Goal: Task Accomplishment & Management: Use online tool/utility

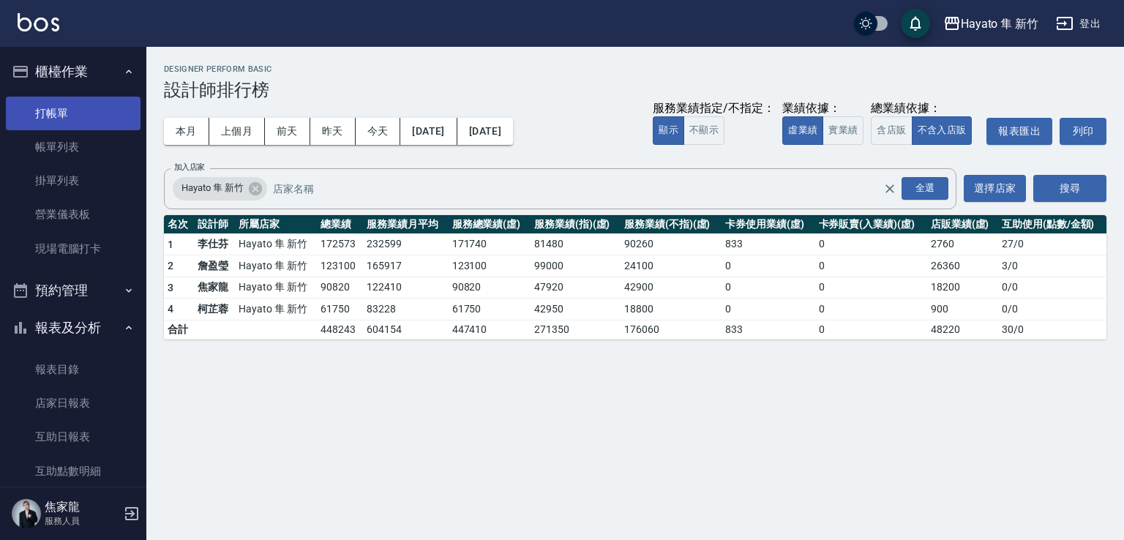
click at [38, 113] on link "打帳單" at bounding box center [73, 114] width 135 height 34
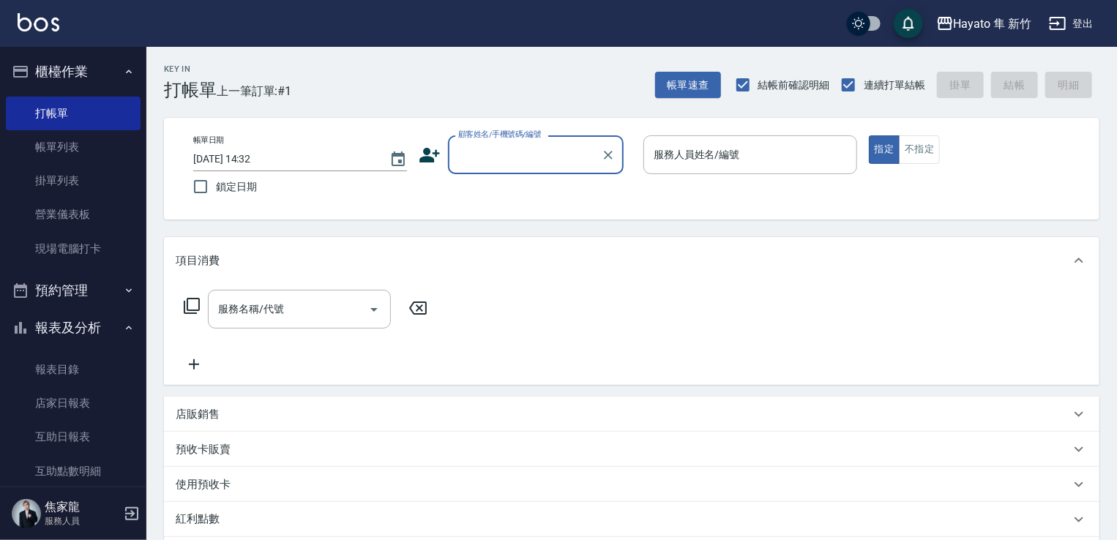
click at [428, 144] on icon at bounding box center [430, 155] width 22 height 22
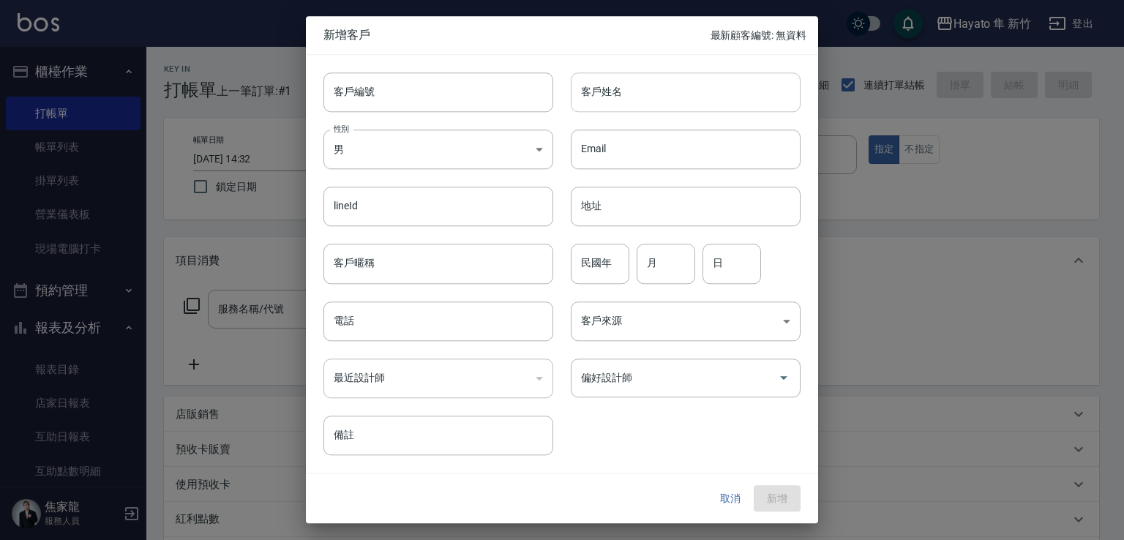
click at [589, 89] on input "客戶姓名" at bounding box center [686, 92] width 230 height 40
type input "湯"
click at [592, 105] on input "[PERSON_NAME]" at bounding box center [686, 92] width 230 height 40
type input "[PERSON_NAME]"
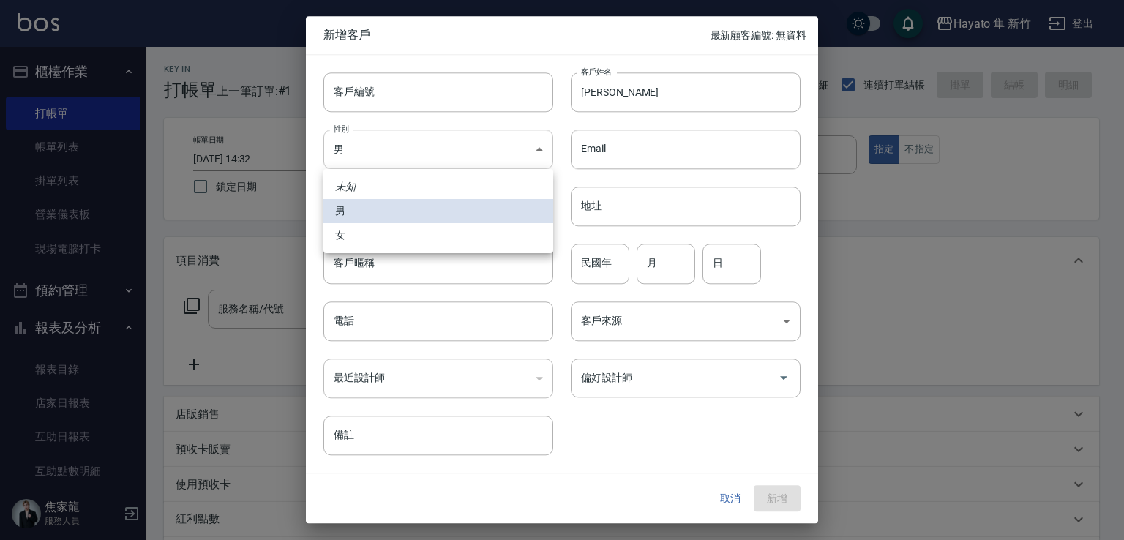
click at [436, 143] on body "Hayato 隼 新竹 登出 櫃檯作業 打帳單 帳單列表 掛單列表 營業儀表板 現場電腦打卡 預約管理 預約管理 報表及分析 報表目錄 店家日報表 互助日報表…" at bounding box center [562, 383] width 1124 height 766
click at [447, 226] on li "女" at bounding box center [439, 235] width 230 height 24
type input "[DEMOGRAPHIC_DATA]"
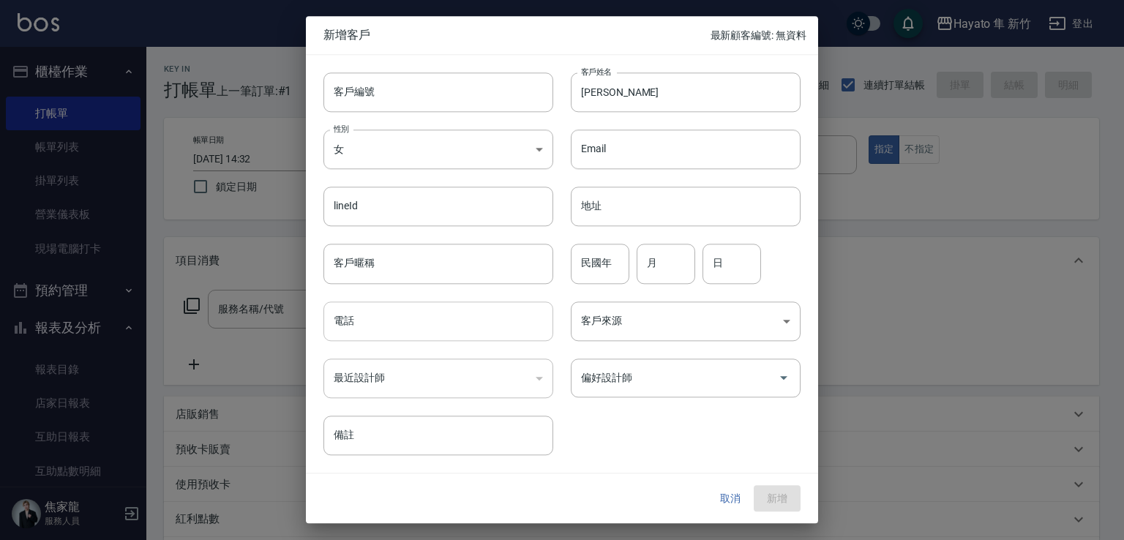
click at [413, 335] on input "電話" at bounding box center [439, 322] width 230 height 40
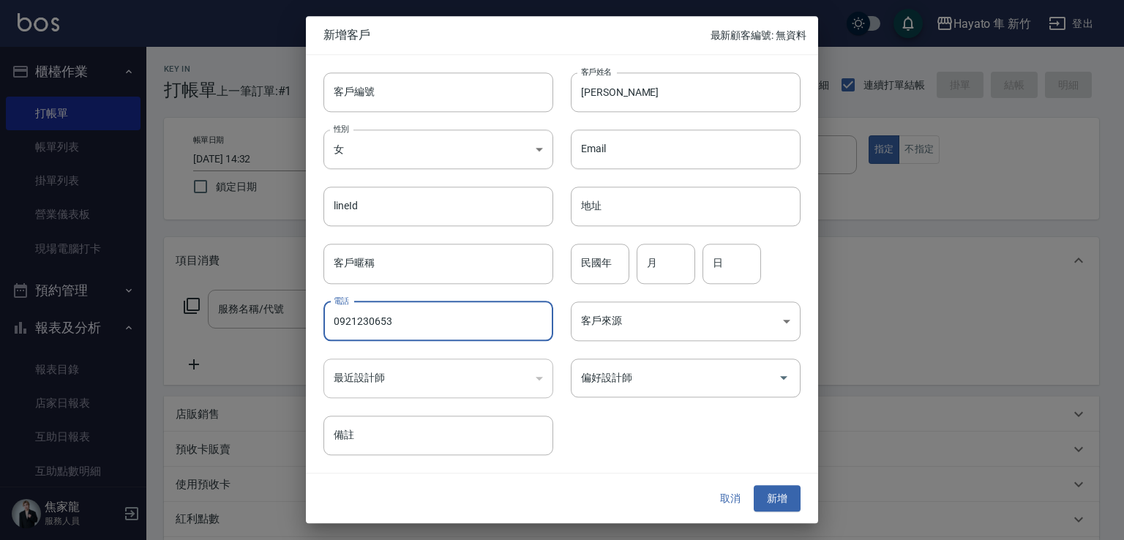
type input "0921230653"
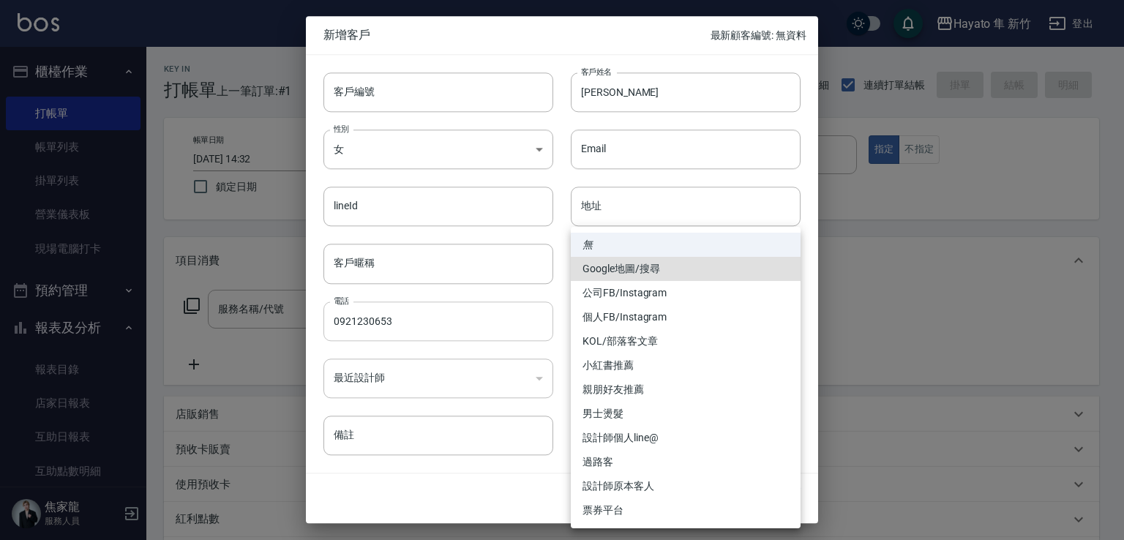
type input "Google地圖/搜尋"
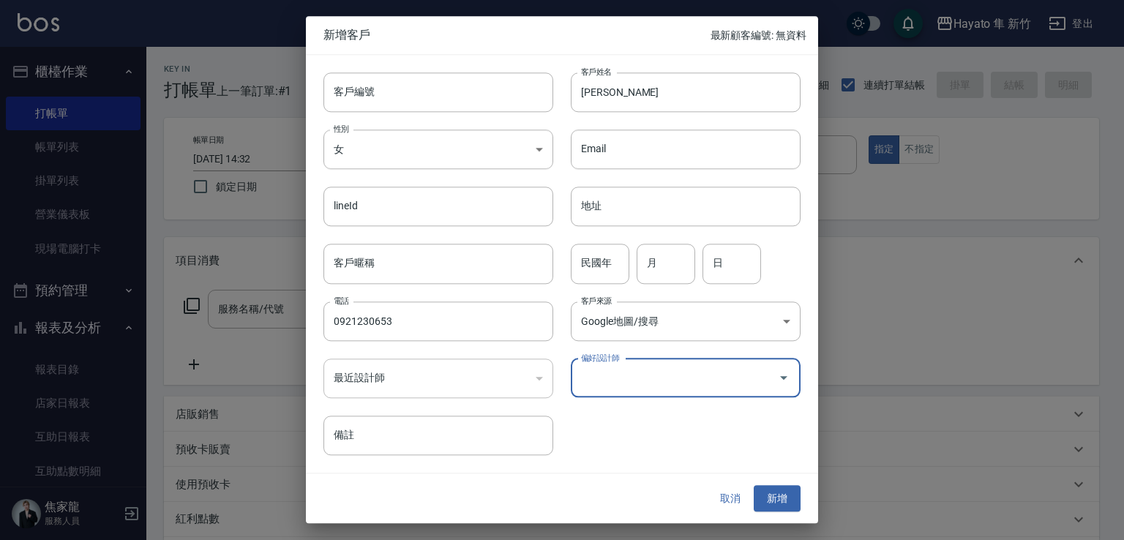
click at [748, 373] on input "偏好設計師" at bounding box center [675, 378] width 195 height 26
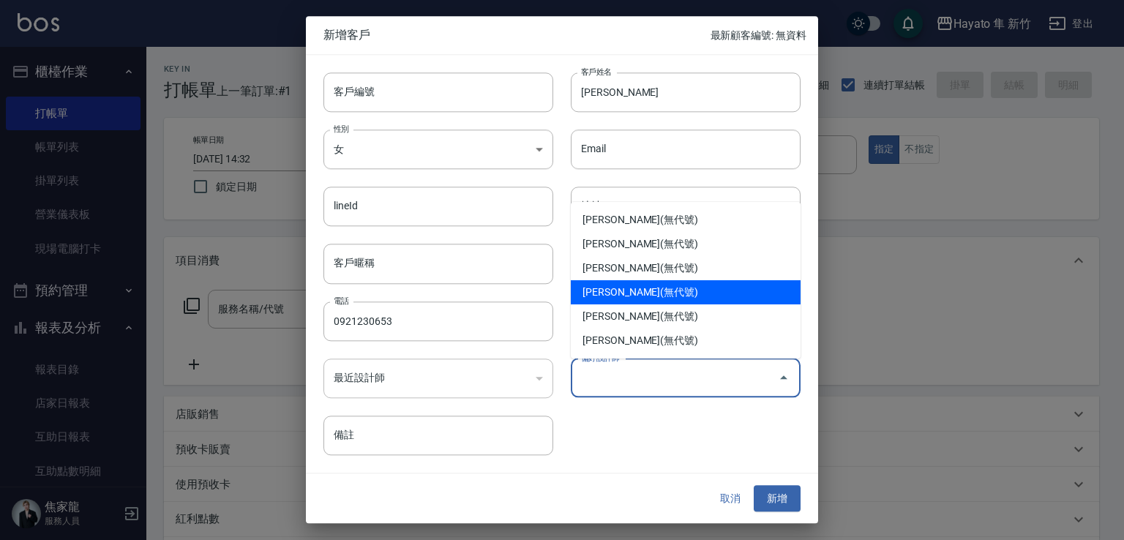
click at [605, 291] on li "[PERSON_NAME](無代號)" at bounding box center [686, 292] width 230 height 24
type input "柯芷蓉"
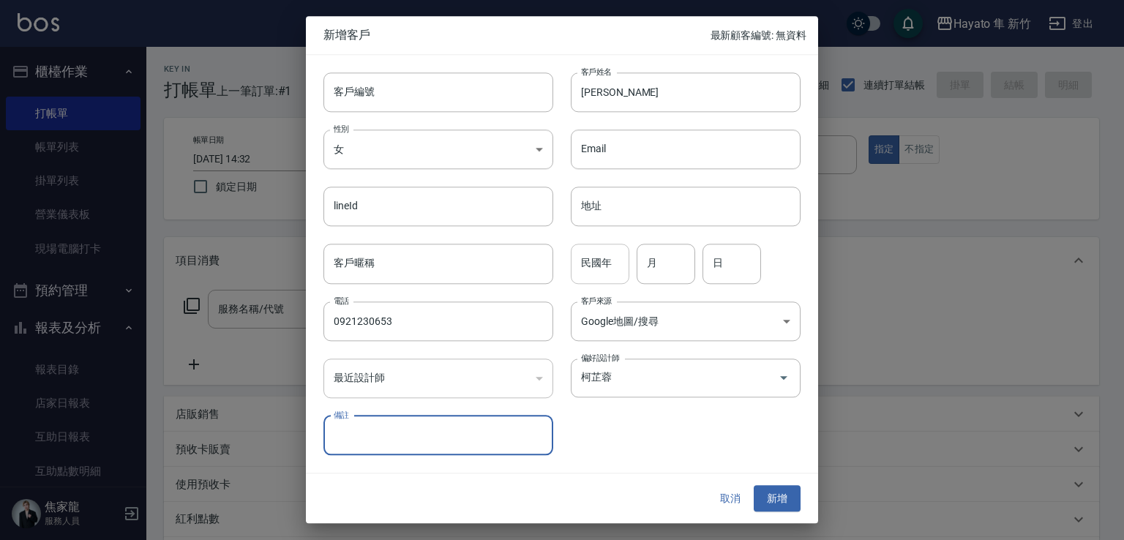
click at [619, 260] on input "民國年" at bounding box center [600, 265] width 59 height 40
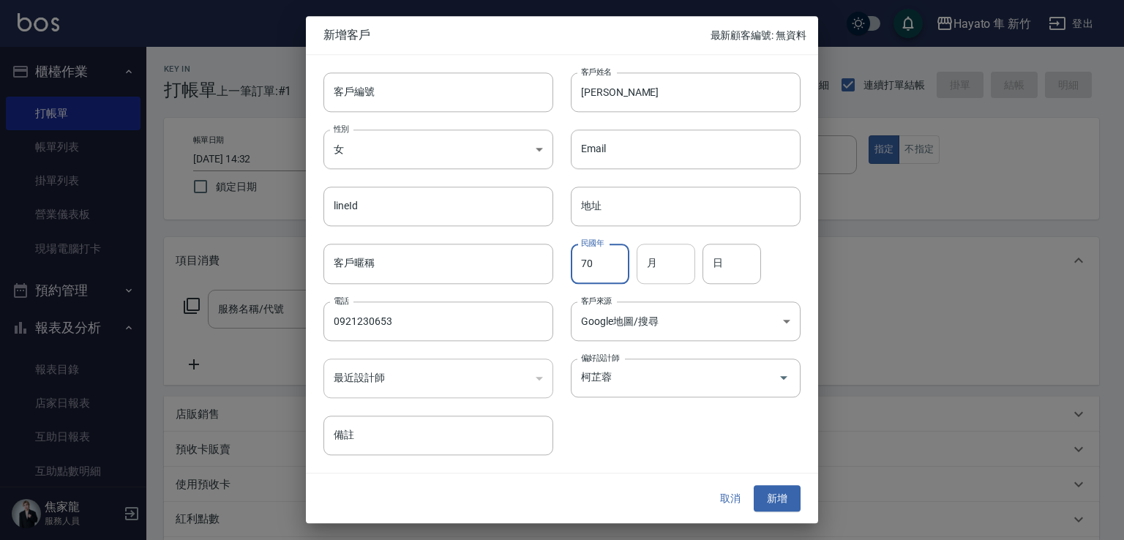
type input "70"
click at [660, 255] on input "月" at bounding box center [666, 265] width 59 height 40
type input "11"
click at [731, 255] on input "日" at bounding box center [732, 265] width 59 height 40
type input "26"
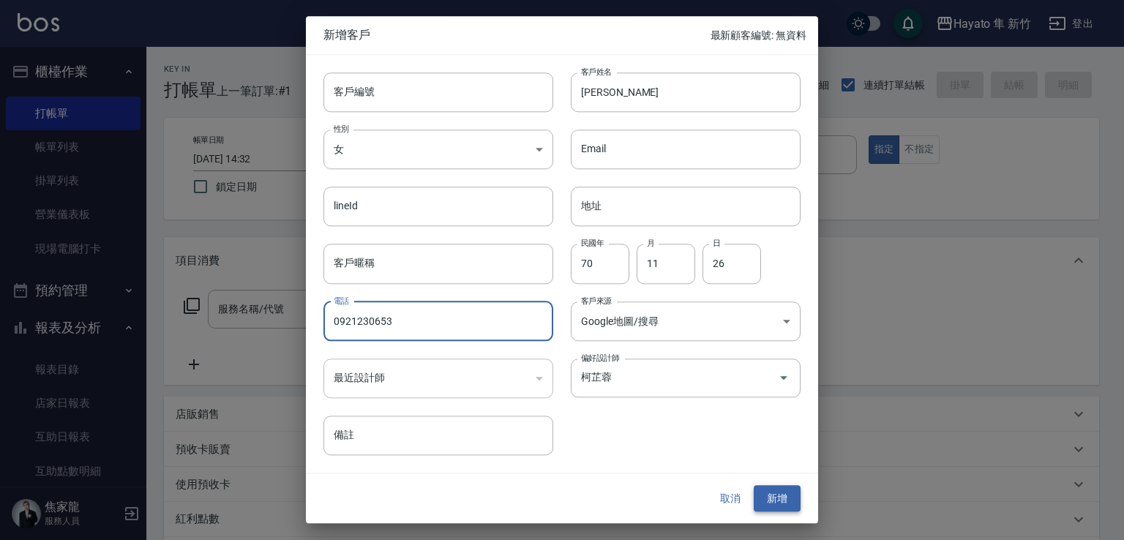
click at [790, 496] on button "新增" at bounding box center [777, 498] width 47 height 27
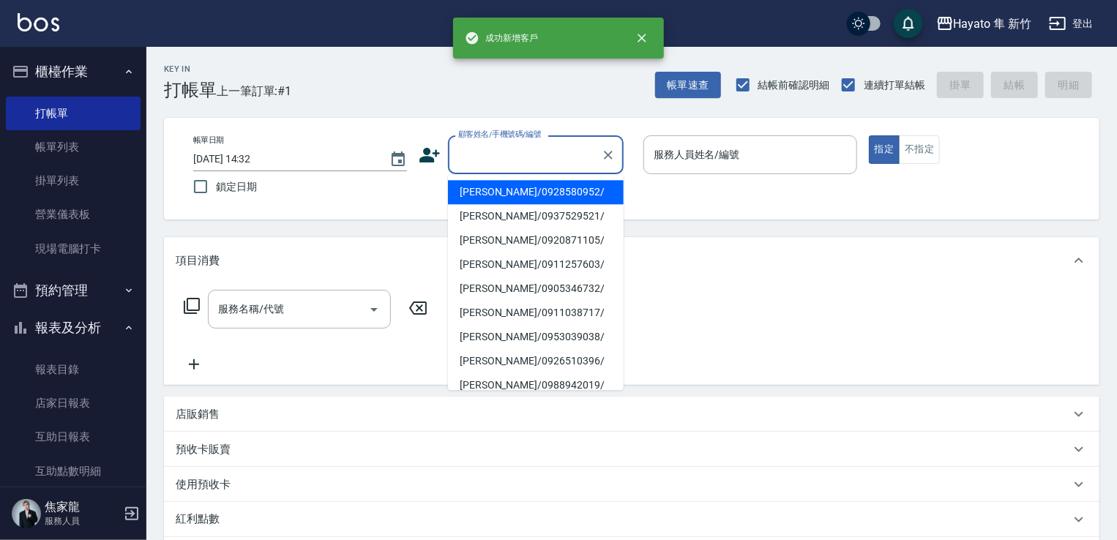
click at [493, 150] on input "顧客姓名/手機號碼/編號" at bounding box center [525, 155] width 141 height 26
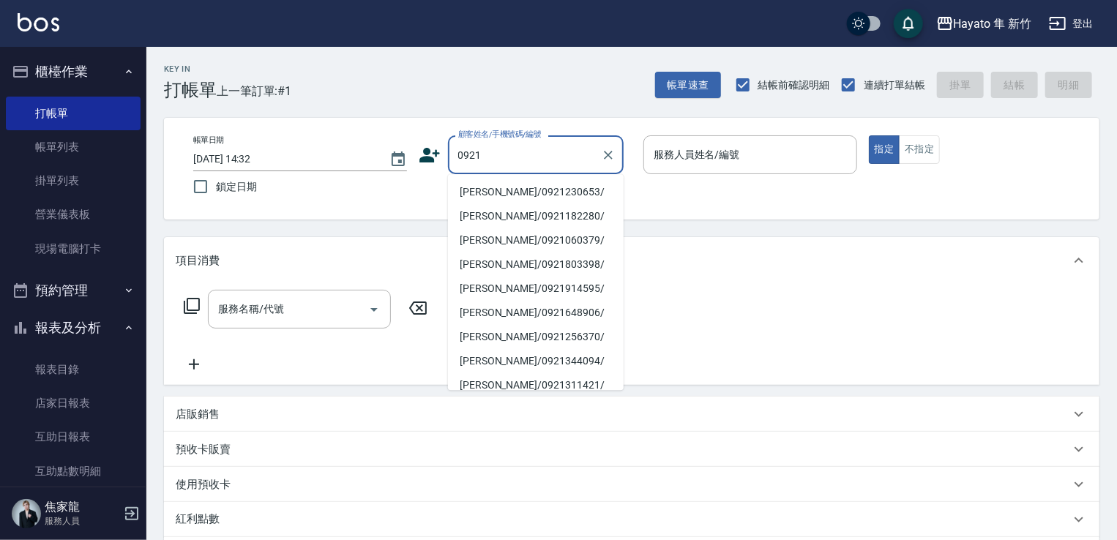
click at [488, 186] on li "[PERSON_NAME]/0921230653/" at bounding box center [536, 192] width 176 height 24
type input "[PERSON_NAME]/0921230653/"
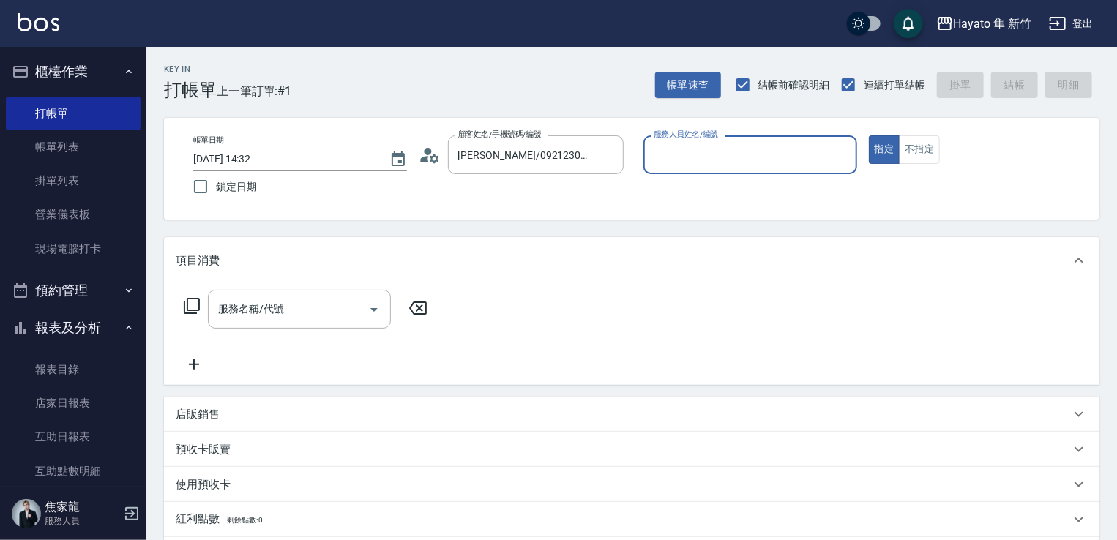
type input "Kimi(無代號)"
click at [933, 153] on button "不指定" at bounding box center [919, 149] width 41 height 29
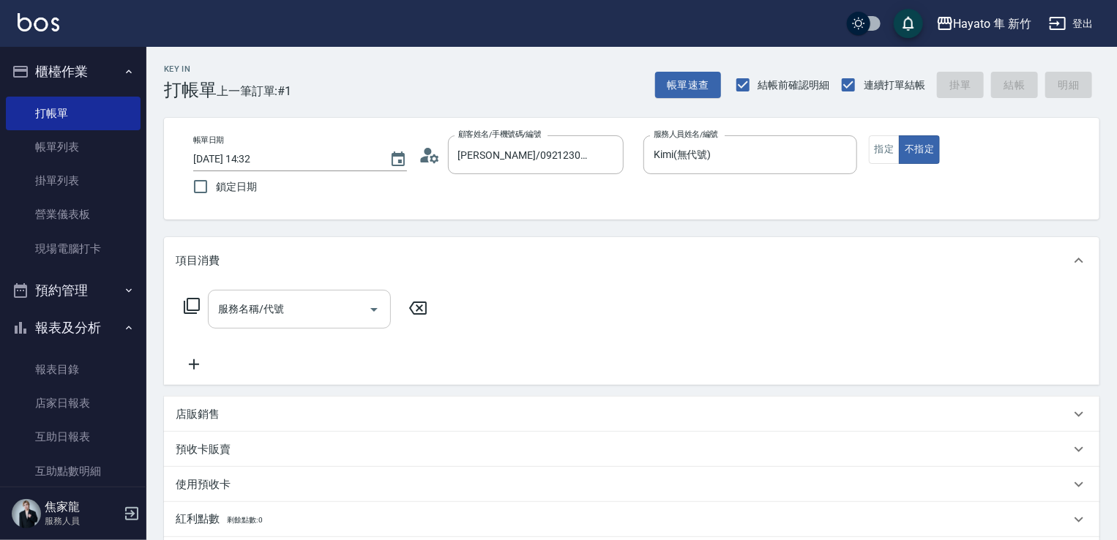
click at [263, 316] on input "服務名稱/代號" at bounding box center [289, 309] width 148 height 26
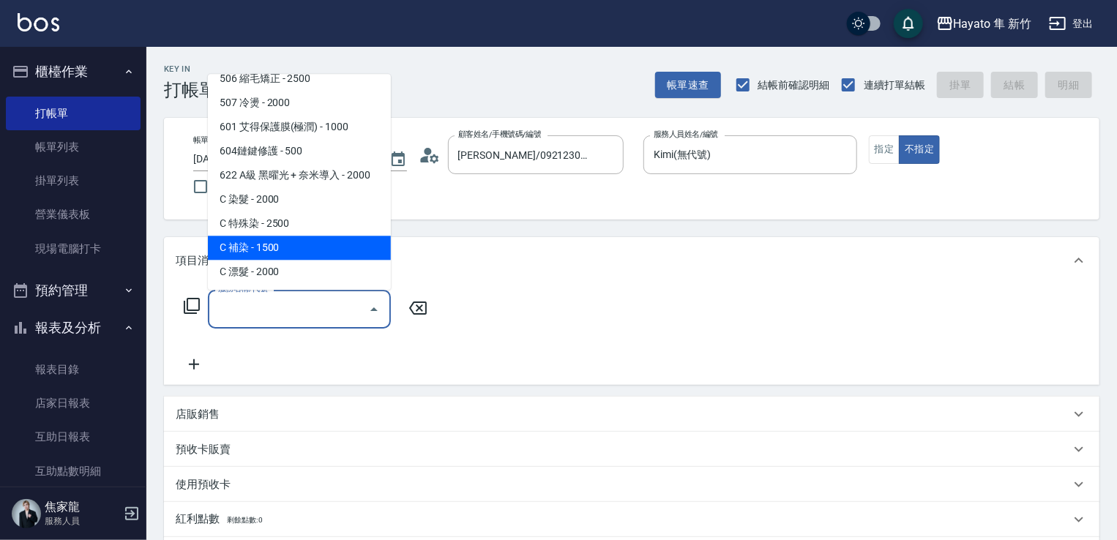
scroll to position [73, 0]
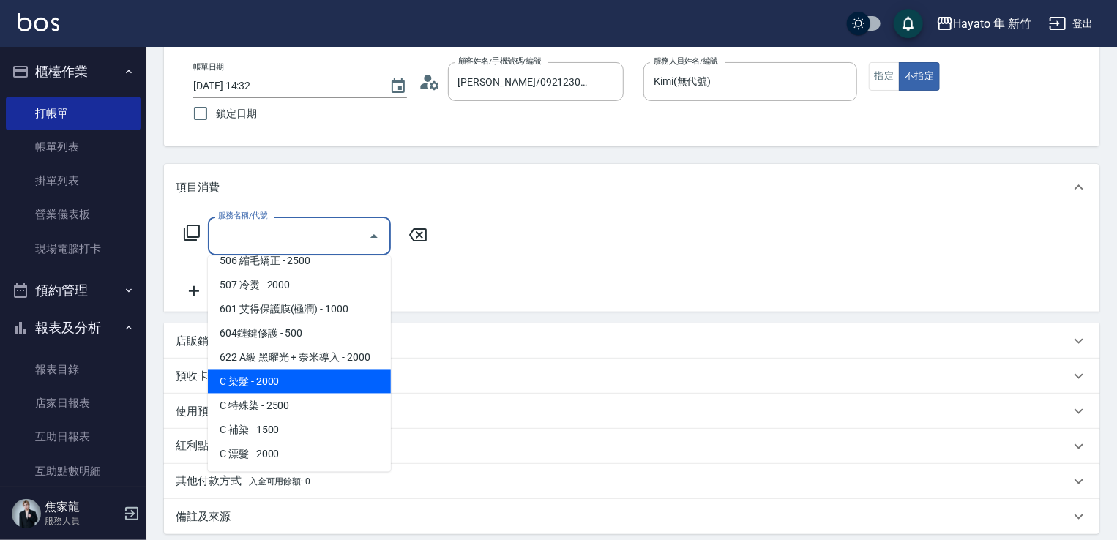
click at [296, 378] on span "C 染髮 - 2000" at bounding box center [299, 382] width 183 height 24
type input "C 染髮(701)"
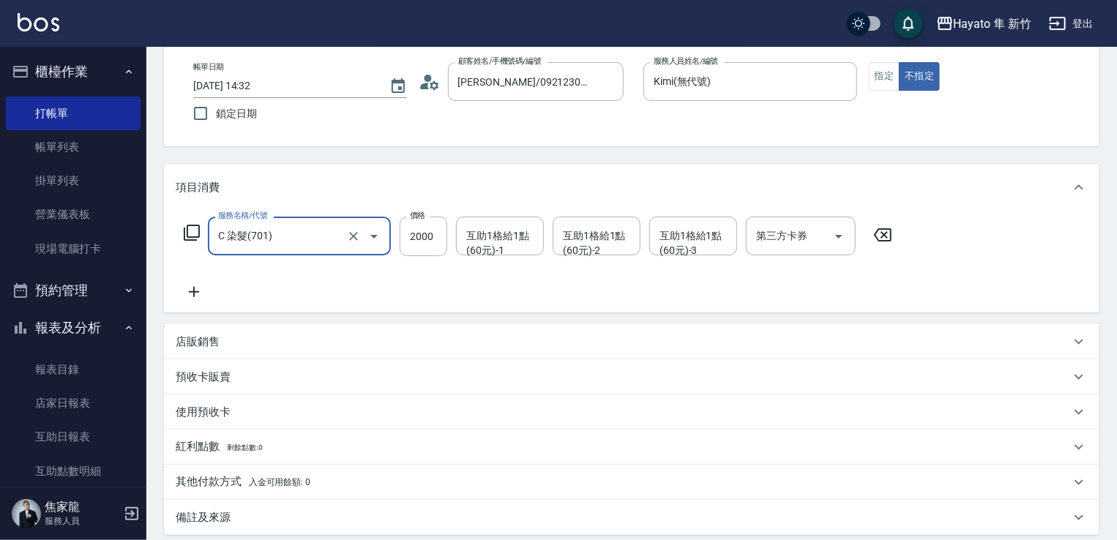
click at [190, 289] on icon at bounding box center [194, 292] width 37 height 18
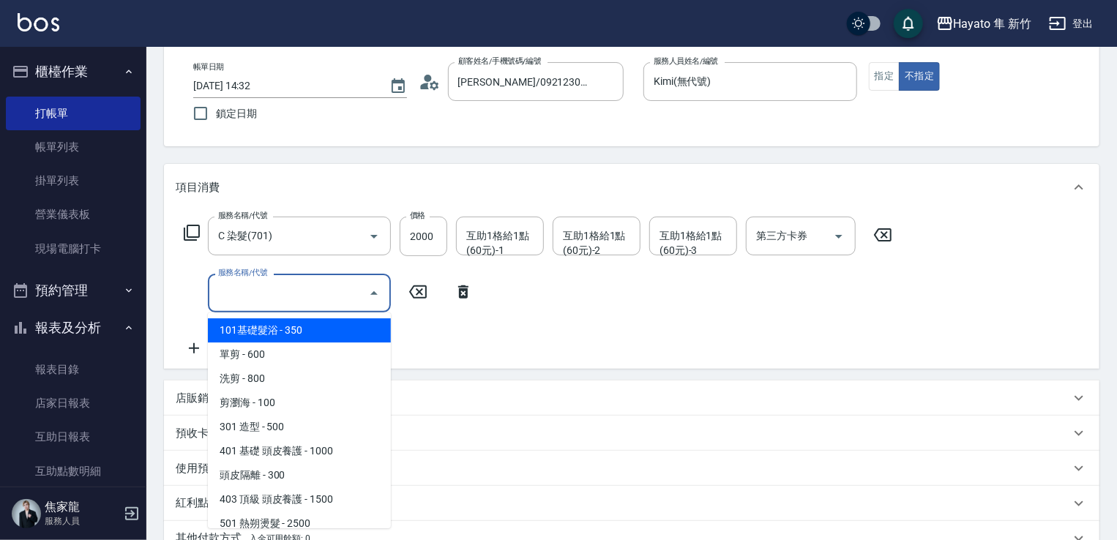
click at [277, 298] on input "服務名稱/代號" at bounding box center [289, 293] width 148 height 26
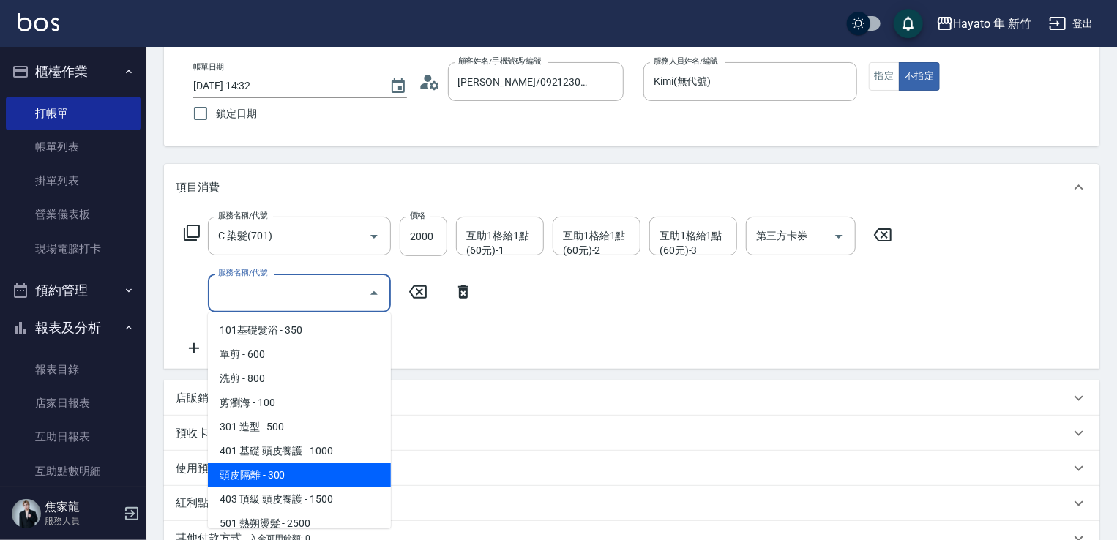
click at [318, 471] on span "頭皮隔離 - 300" at bounding box center [299, 475] width 183 height 24
type input "頭皮隔離(402)"
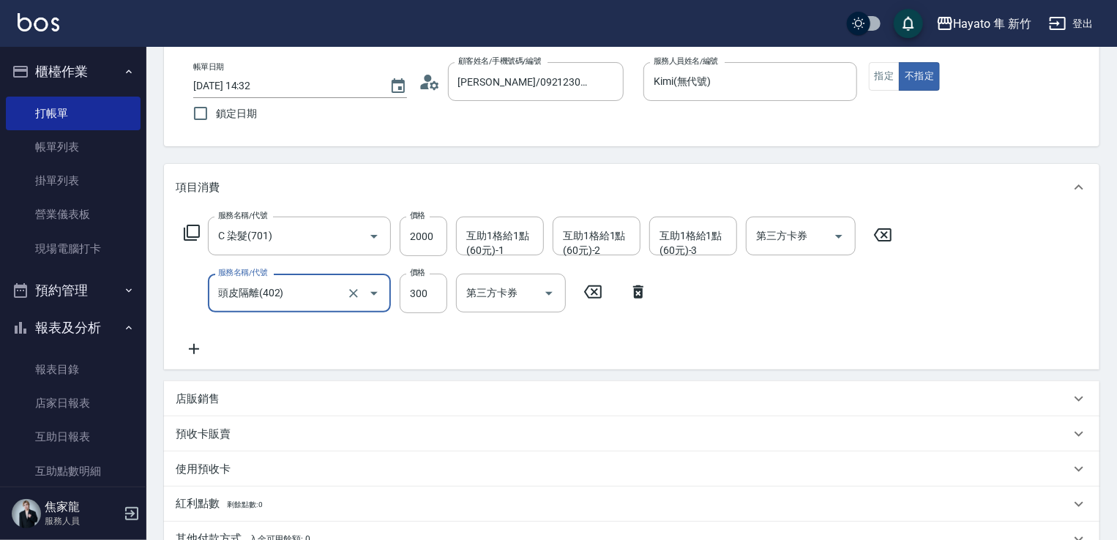
click at [192, 348] on icon at bounding box center [194, 349] width 37 height 18
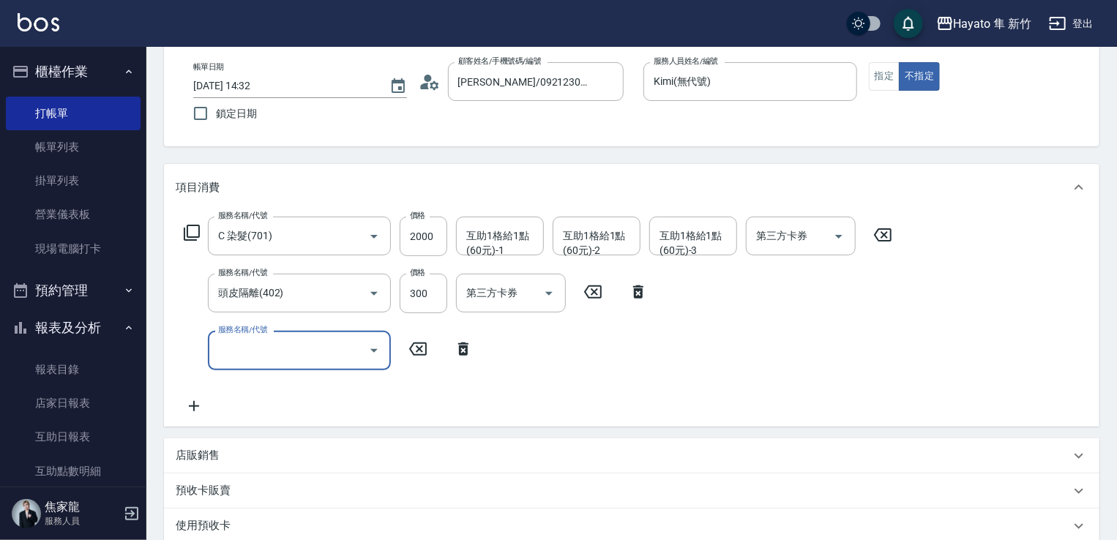
click at [277, 355] on input "服務名稱/代號" at bounding box center [289, 350] width 148 height 26
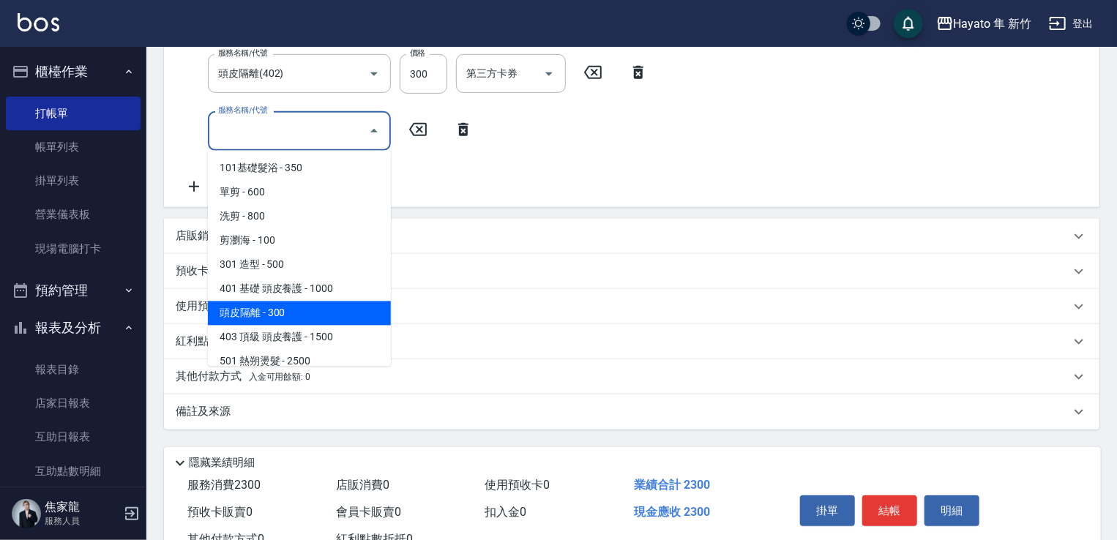
scroll to position [146, 0]
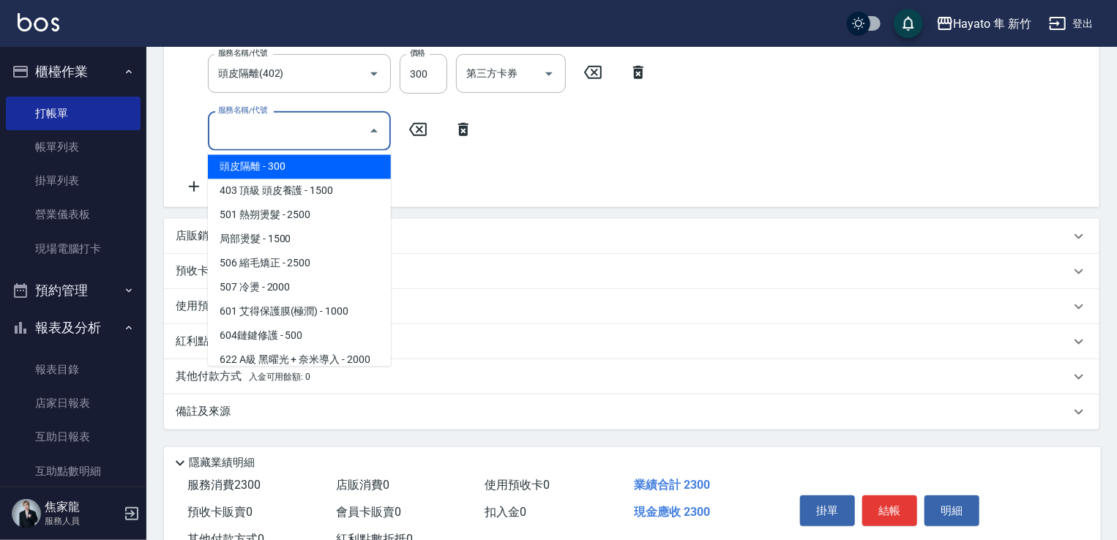
click at [310, 302] on span "601 艾得保護膜(極潤) - 1000" at bounding box center [299, 312] width 183 height 24
type input "601 艾得保護膜(極潤)(601)"
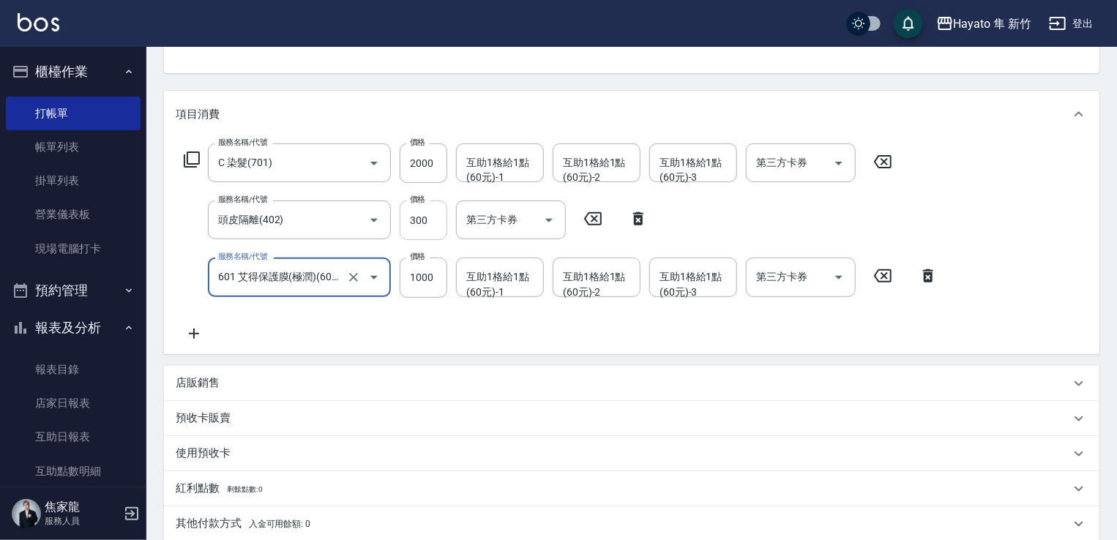
click at [433, 215] on input "300" at bounding box center [424, 221] width 48 height 40
type input "200"
click at [428, 165] on input "2000" at bounding box center [424, 163] width 48 height 40
click at [552, 141] on div "服務名稱/代號 C 染髮(701) 服務名稱/代號 價格 2300 價格 互助1格給1點(60元)-1 互助1格給1點(60元)-1 互助1格給1點(60元)…" at bounding box center [632, 246] width 936 height 216
type input "2300"
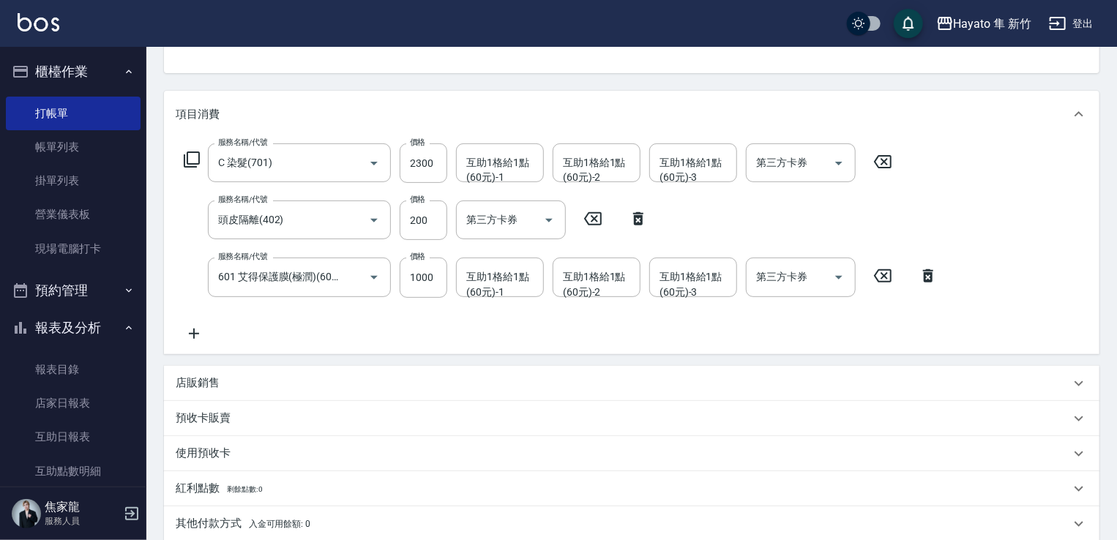
click at [542, 119] on div "項目消費" at bounding box center [623, 114] width 895 height 15
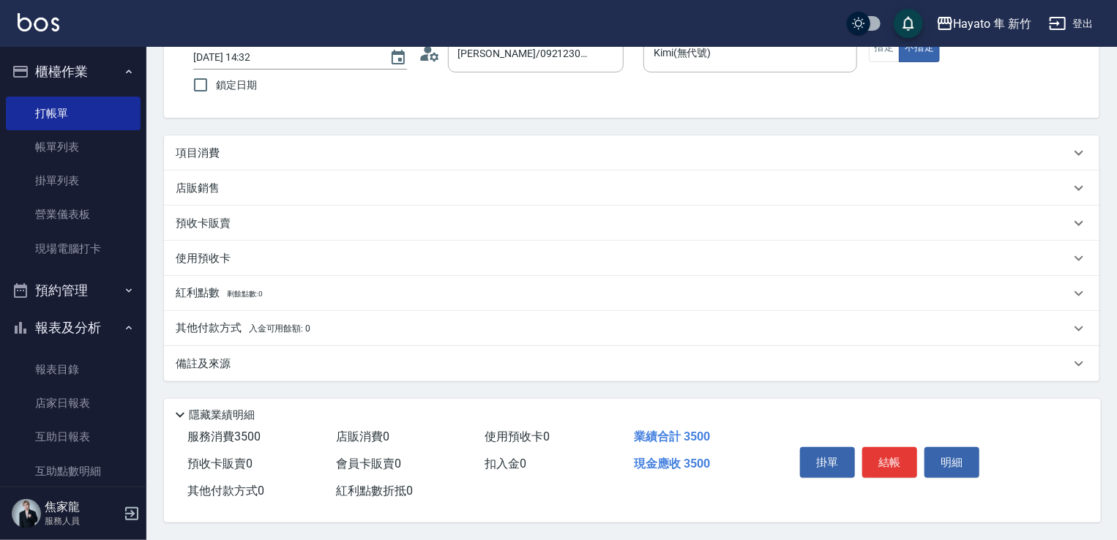
click at [543, 146] on div "項目消費" at bounding box center [623, 153] width 895 height 15
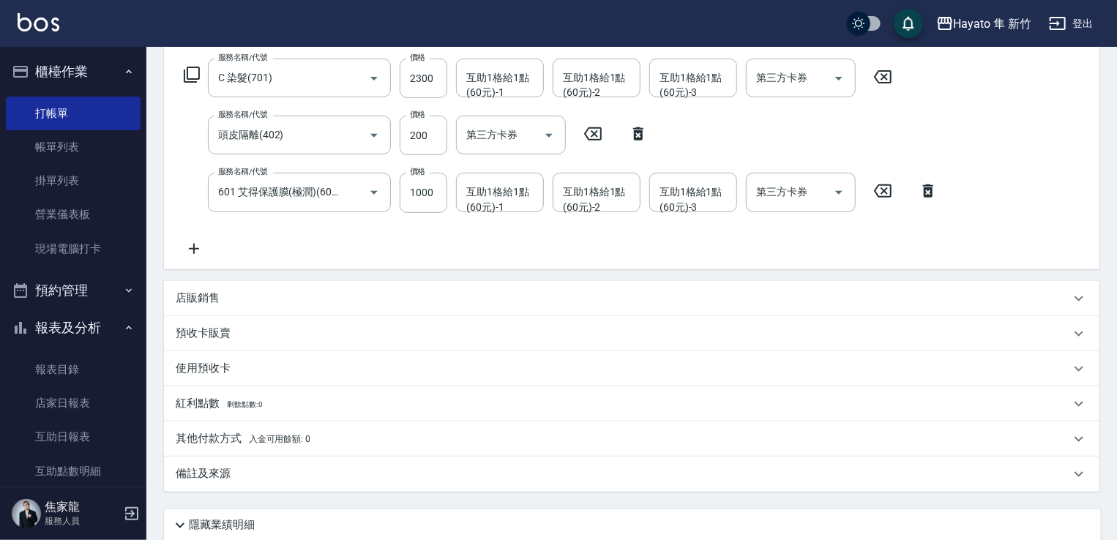
scroll to position [346, 0]
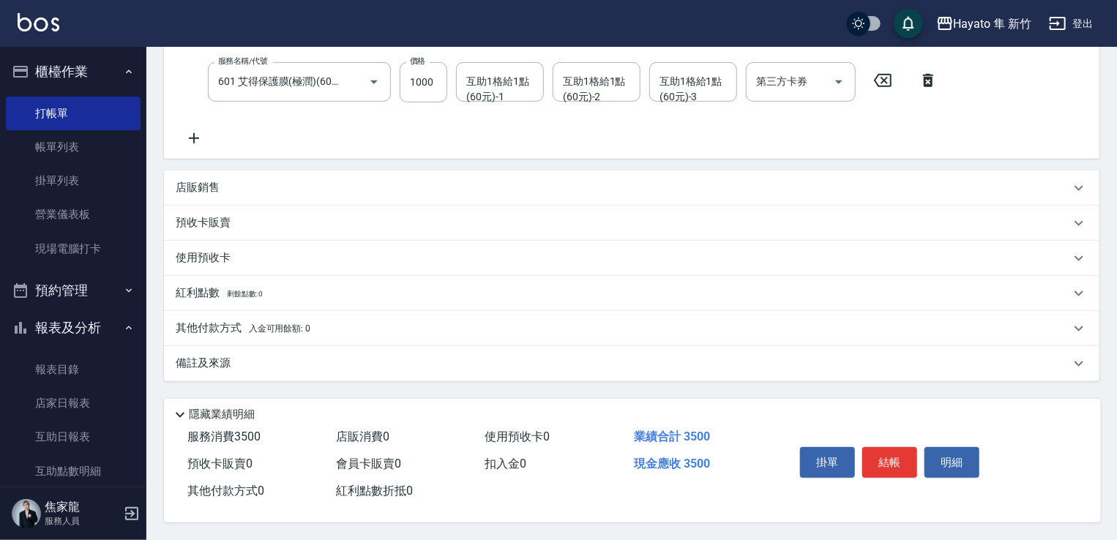
click at [278, 190] on div "店販銷售" at bounding box center [623, 187] width 895 height 15
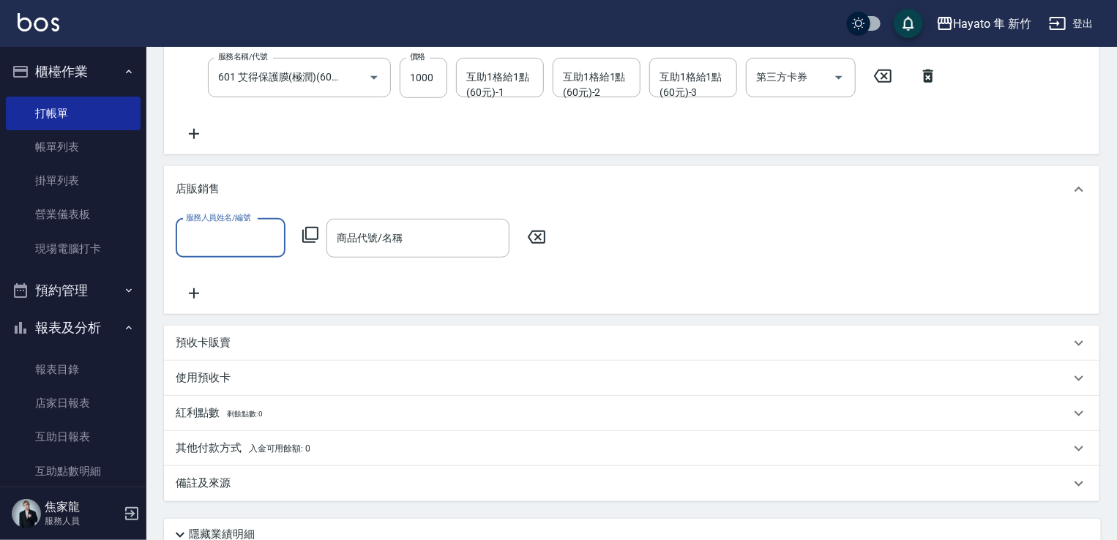
scroll to position [0, 0]
click at [225, 234] on input "服務人員姓名/編號" at bounding box center [230, 238] width 97 height 26
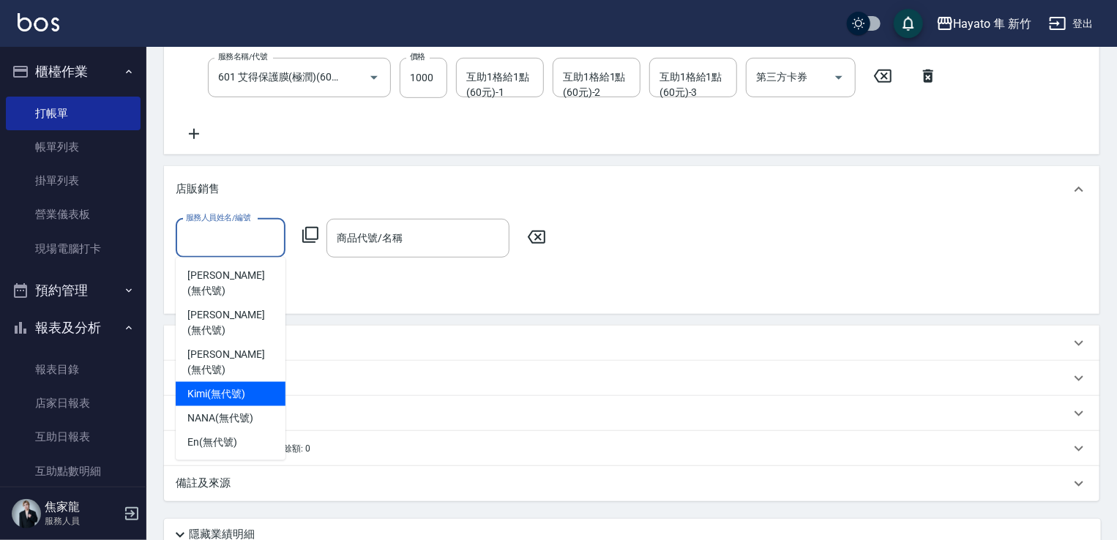
click at [227, 387] on span "Kimi (無代號)" at bounding box center [216, 394] width 58 height 15
type input "Kimi(無代號)"
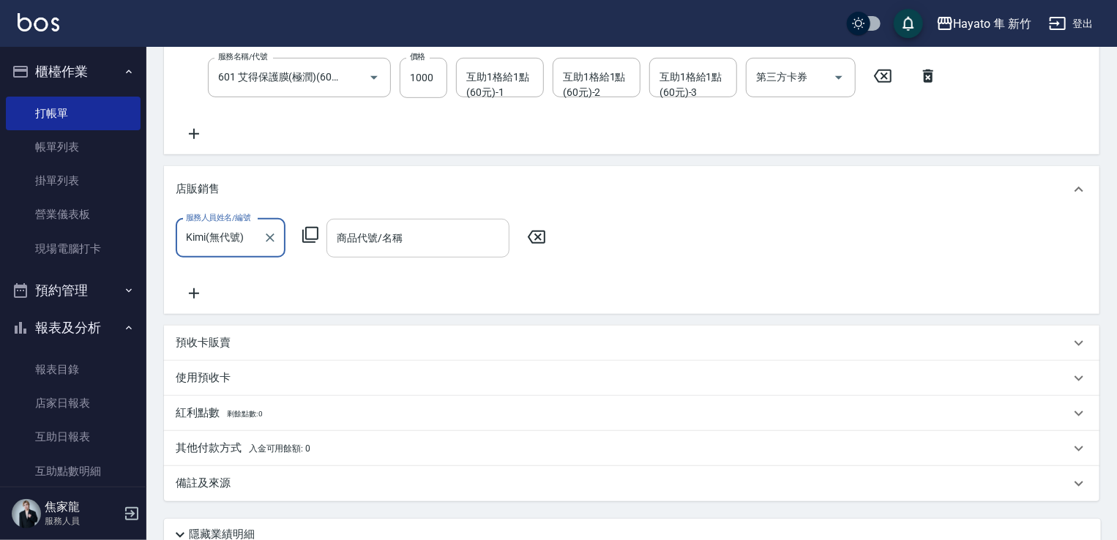
click at [409, 247] on input "商品代號/名稱" at bounding box center [418, 238] width 170 height 26
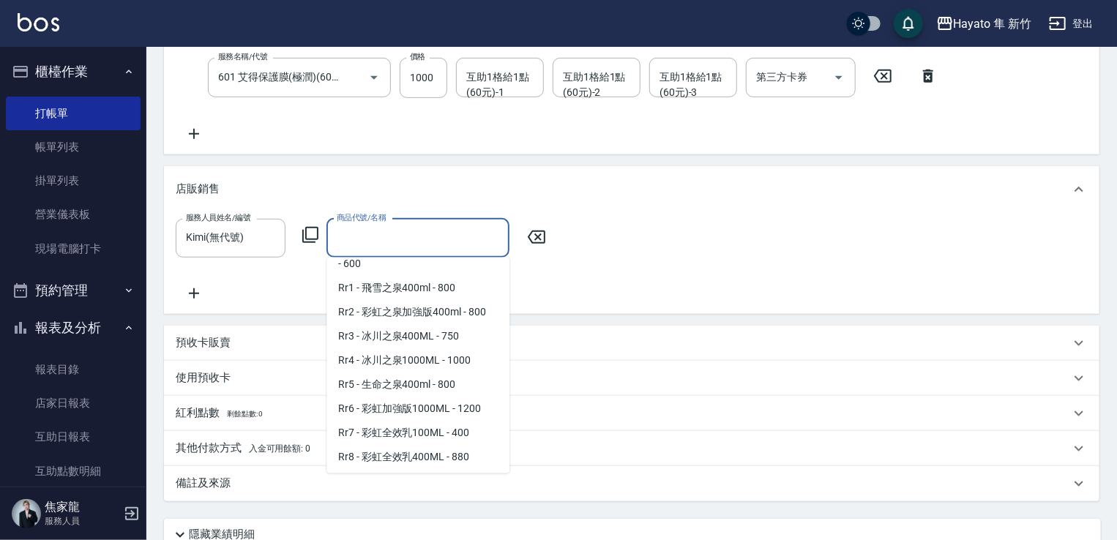
scroll to position [512, 0]
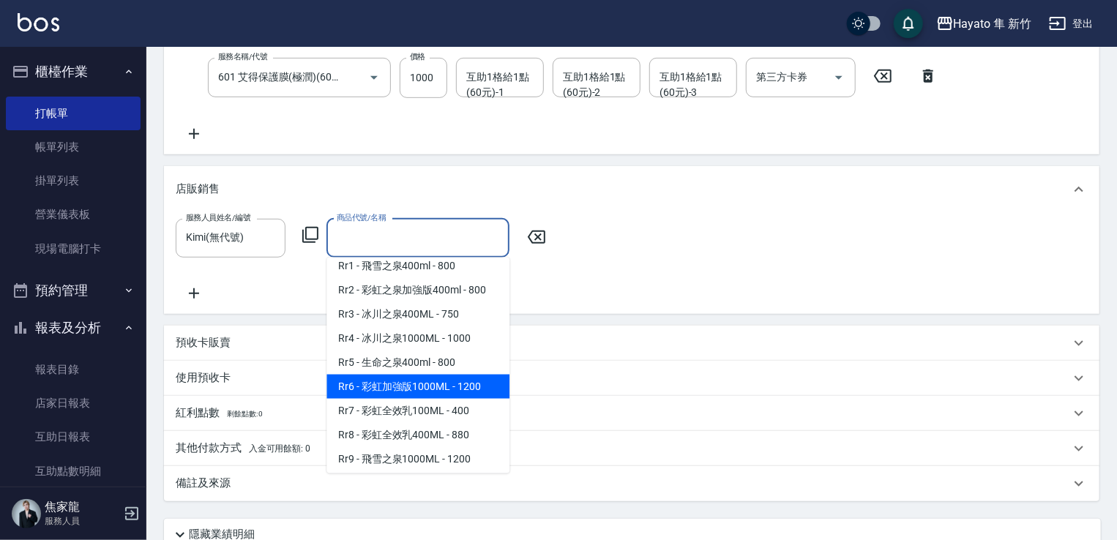
click at [414, 399] on span "Rr6 - 彩虹加強版1000ML - 1200" at bounding box center [418, 387] width 183 height 24
type input "彩虹加強版1000ML"
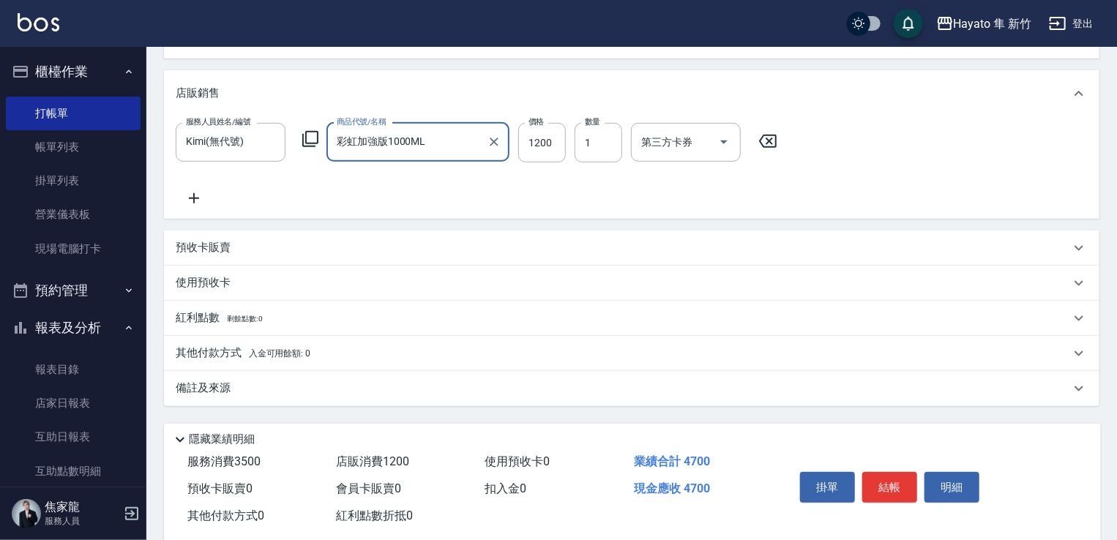
scroll to position [471, 0]
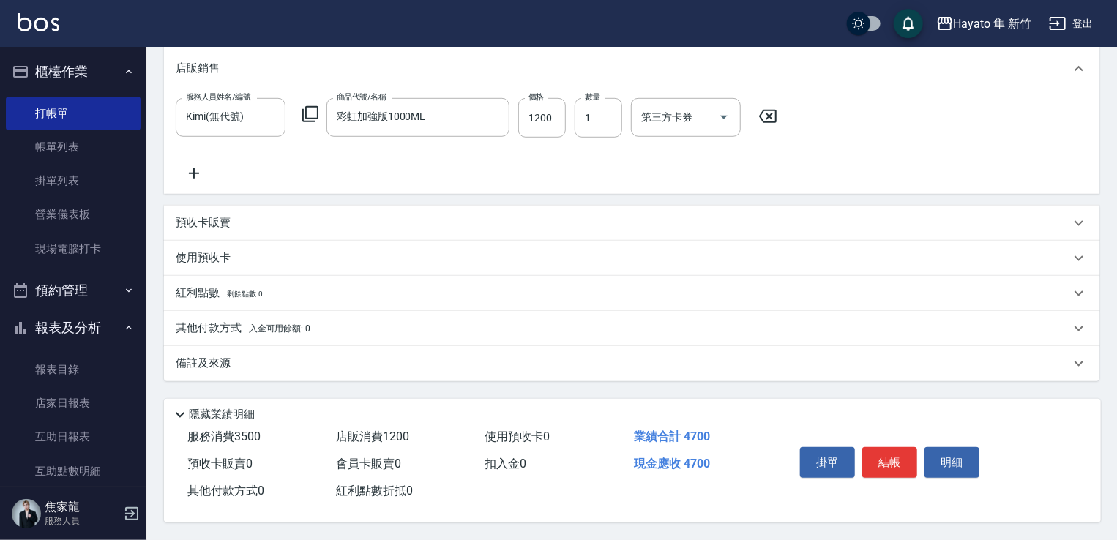
click at [408, 356] on div "備註及來源" at bounding box center [623, 363] width 895 height 15
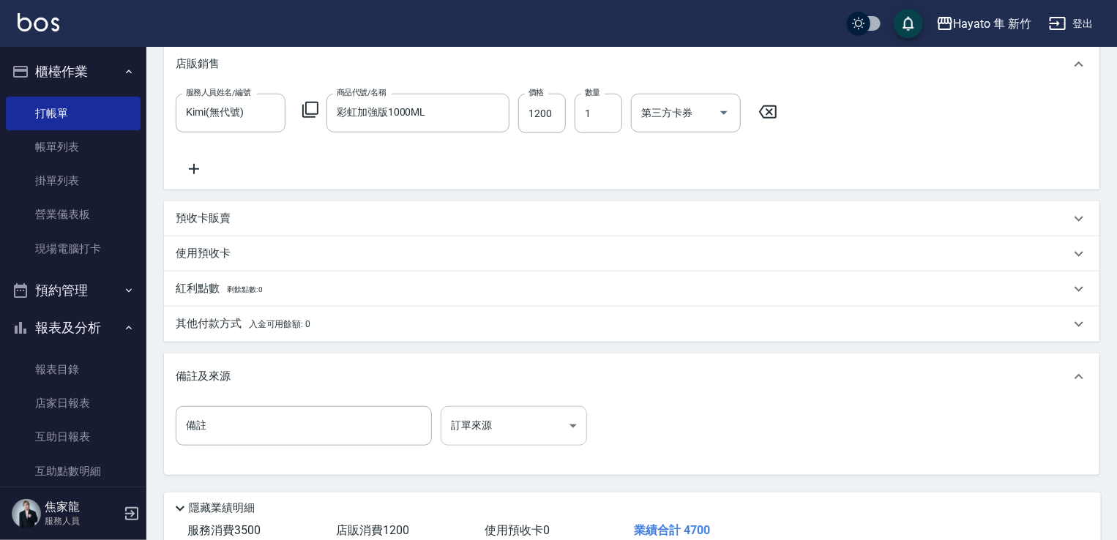
click at [475, 435] on body "Hayato 隼 新竹 登出 櫃檯作業 打帳單 帳單列表 掛單列表 營業儀表板 現場電腦打卡 預約管理 預約管理 報表及分析 報表目錄 店家日報表 互助日報表…" at bounding box center [558, 81] width 1117 height 1105
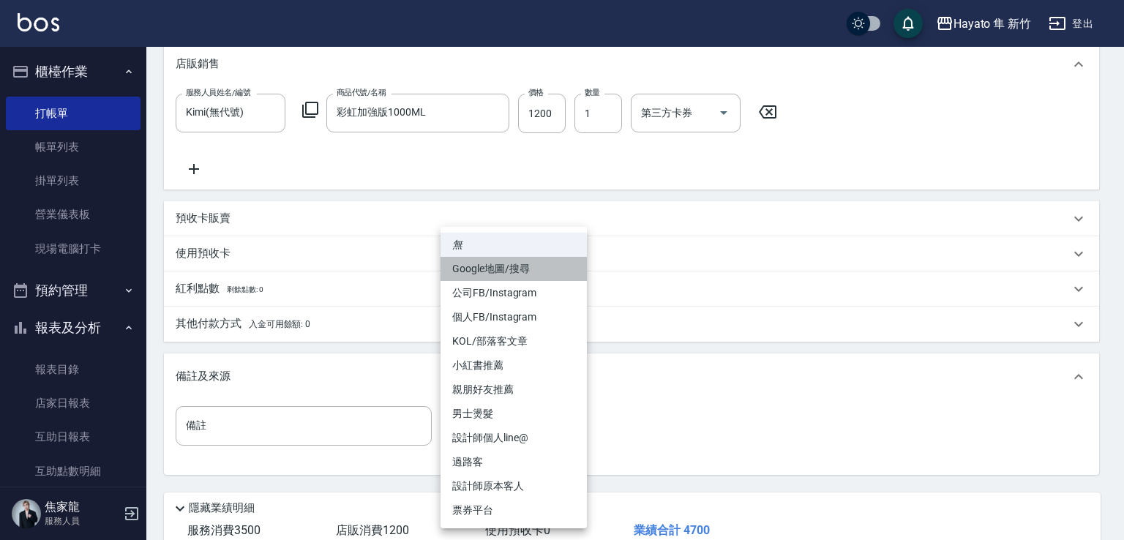
click at [537, 278] on li "Google地圖/搜尋" at bounding box center [514, 269] width 146 height 24
type input "Google地圖/搜尋"
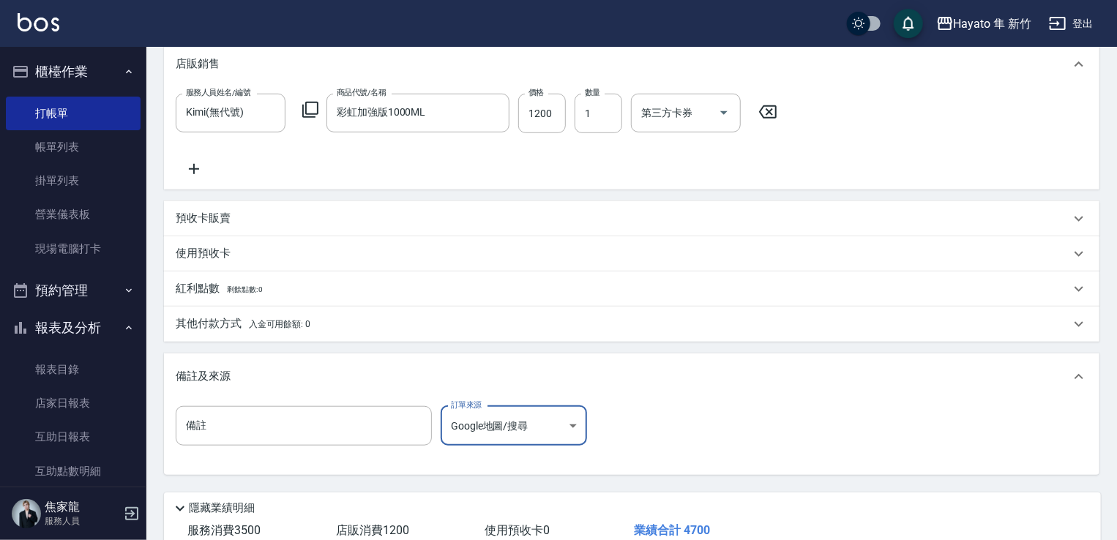
click at [653, 422] on div "備註 備註 訂單來源 Google地圖/搜尋 Google地圖/搜尋 訂單來源" at bounding box center [632, 434] width 912 height 57
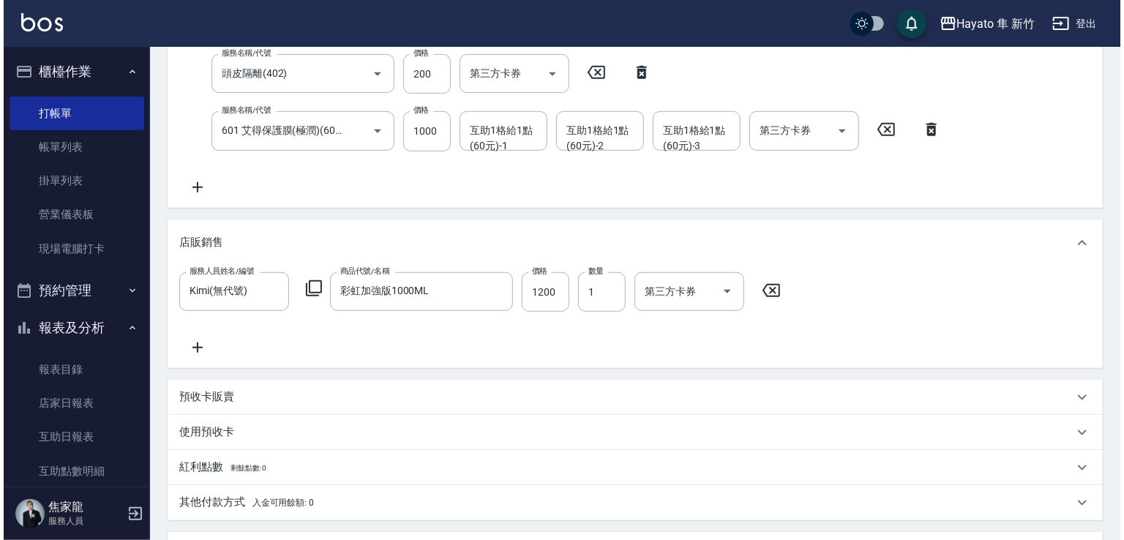
scroll to position [570, 0]
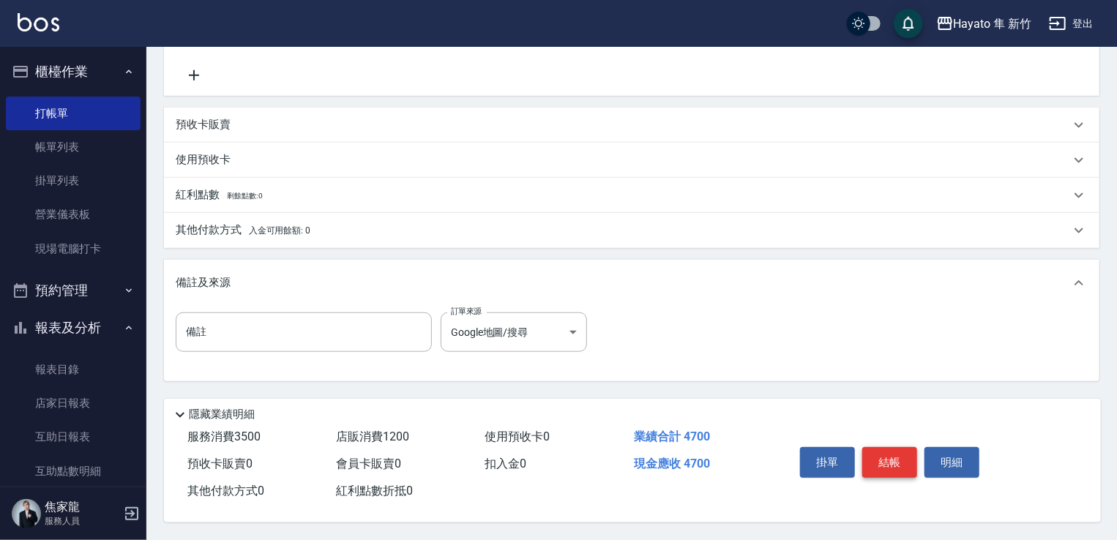
click at [895, 459] on button "結帳" at bounding box center [889, 462] width 55 height 31
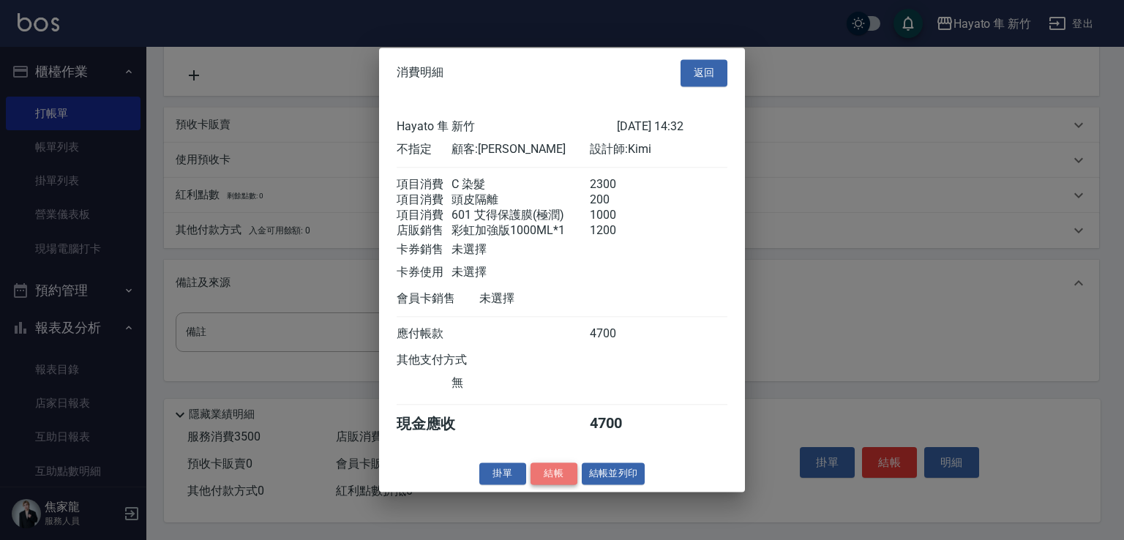
click at [558, 485] on button "結帳" at bounding box center [554, 474] width 47 height 23
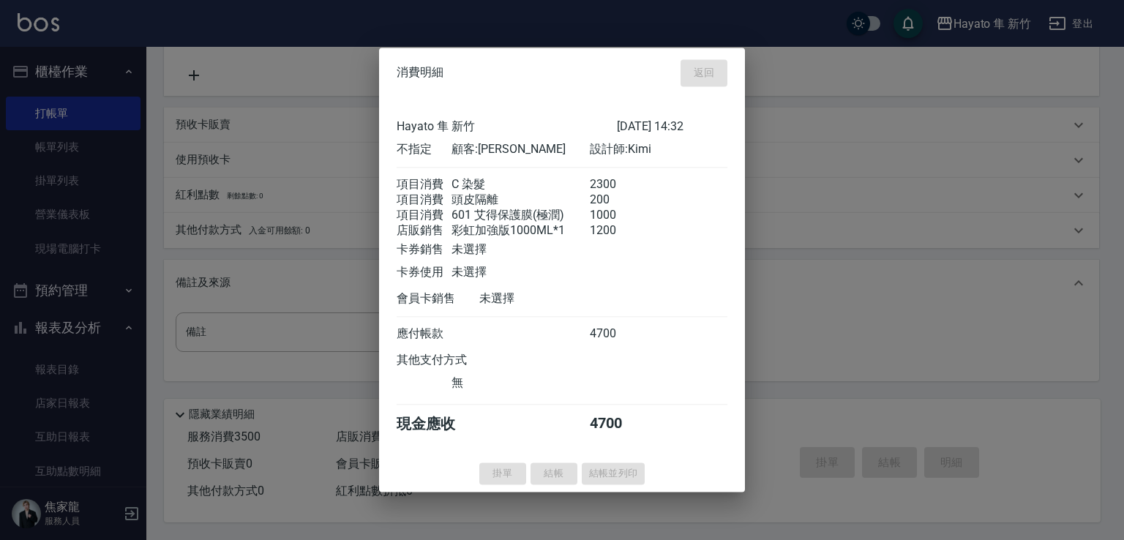
type input "[DATE] 14:35"
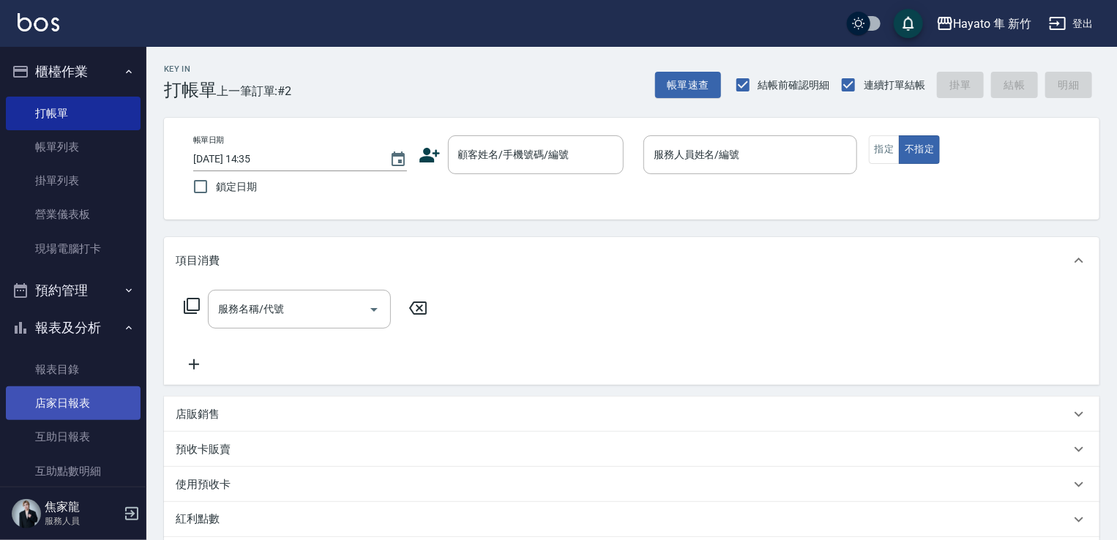
scroll to position [73, 0]
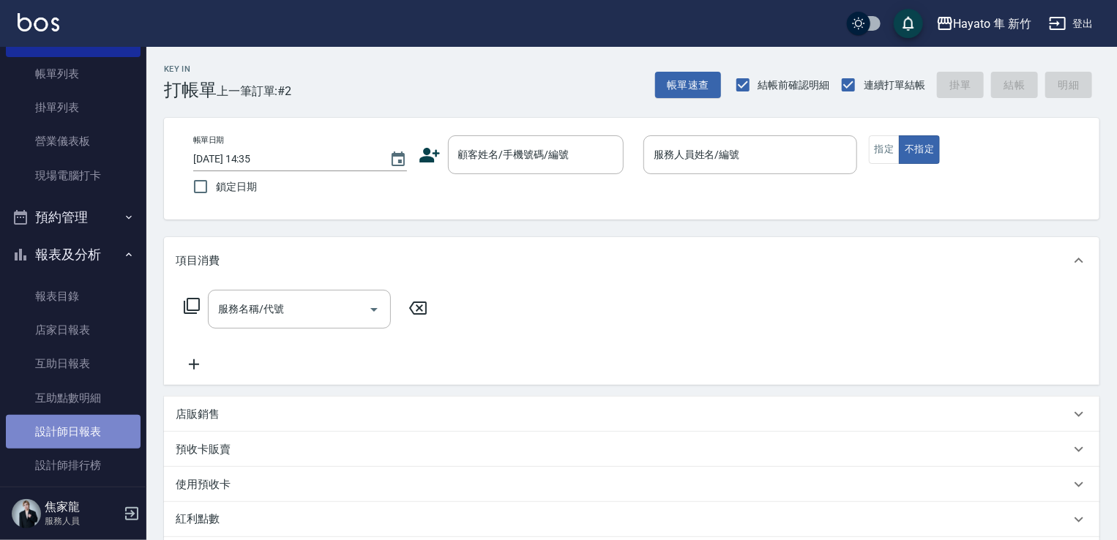
click at [114, 433] on link "設計師日報表" at bounding box center [73, 432] width 135 height 34
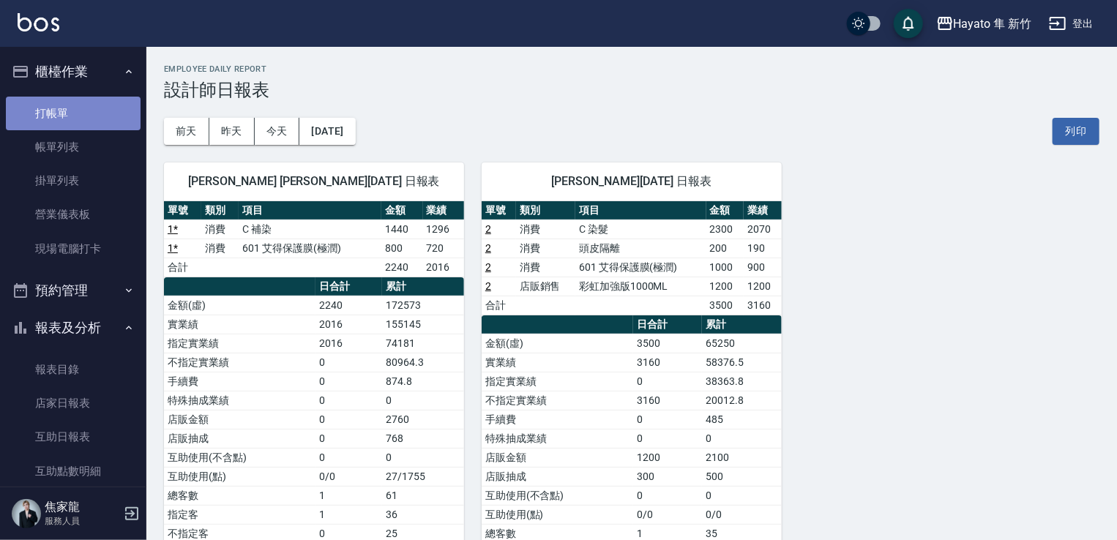
click at [91, 109] on link "打帳單" at bounding box center [73, 114] width 135 height 34
